Goal: Navigation & Orientation: Go to known website

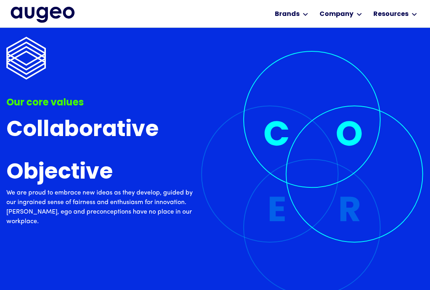
scroll to position [2058, 0]
